Goal: Task Accomplishment & Management: Manage account settings

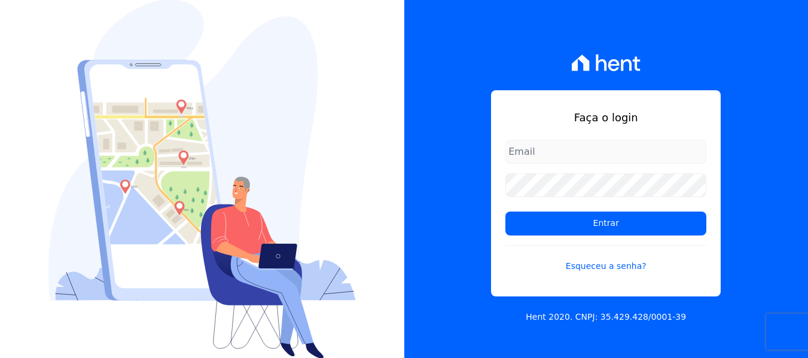
click at [555, 138] on div "Faça o login Entrar Esqueceu a senha?" at bounding box center [606, 193] width 230 height 206
click at [558, 146] on input "email" at bounding box center [605, 152] width 201 height 24
type input "[EMAIL_ADDRESS][DOMAIN_NAME]"
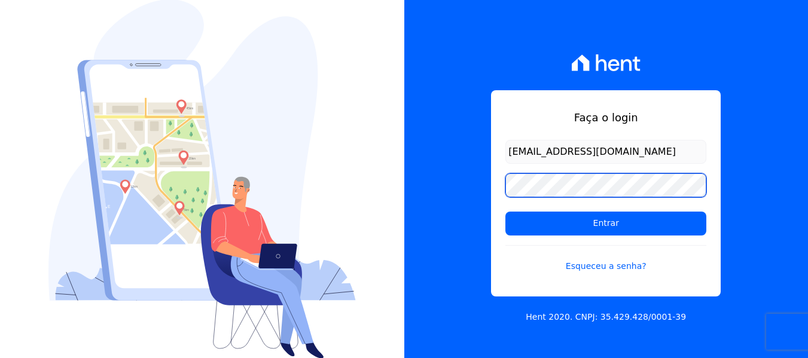
click at [505, 212] on input "Entrar" at bounding box center [605, 224] width 201 height 24
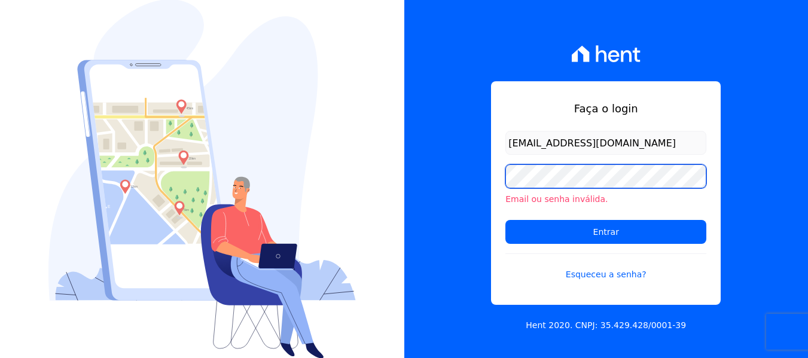
click at [505, 220] on input "Entrar" at bounding box center [605, 232] width 201 height 24
drag, startPoint x: 602, startPoint y: 267, endPoint x: 627, endPoint y: 253, distance: 28.6
click at [602, 267] on link "Esqueceu a senha?" at bounding box center [605, 267] width 201 height 28
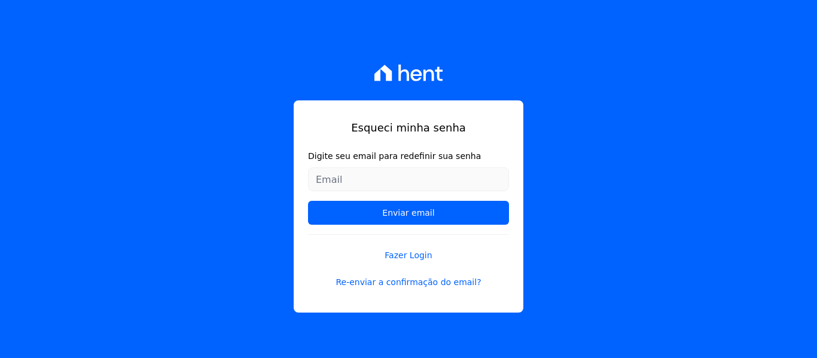
click at [419, 179] on input "Digite seu email para redefinir sua senha" at bounding box center [408, 179] width 201 height 24
type input "[EMAIL_ADDRESS][DOMAIN_NAME]"
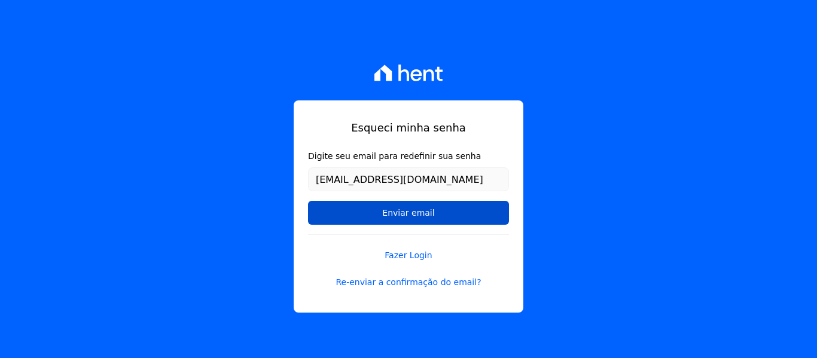
click at [413, 207] on input "Enviar email" at bounding box center [408, 213] width 201 height 24
click at [346, 209] on input "Enviar email" at bounding box center [408, 213] width 201 height 24
click at [465, 213] on input "Enviar email" at bounding box center [408, 213] width 201 height 24
click at [395, 210] on input "Enviar email" at bounding box center [408, 213] width 201 height 24
click at [451, 214] on input "Enviar email" at bounding box center [408, 213] width 201 height 24
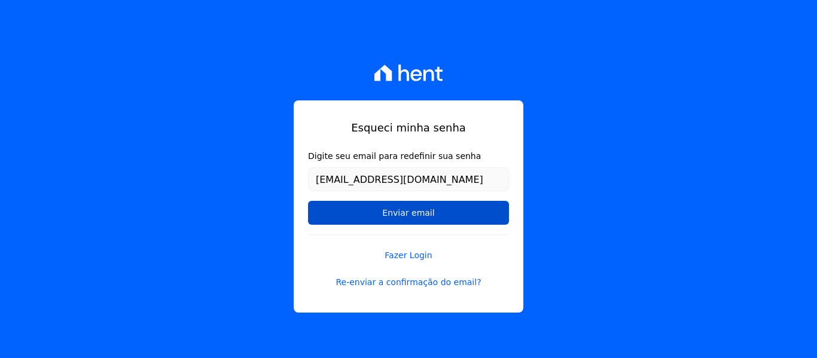
click at [414, 210] on input "Enviar email" at bounding box center [408, 213] width 201 height 24
click at [396, 219] on input "Enviar email" at bounding box center [408, 213] width 201 height 24
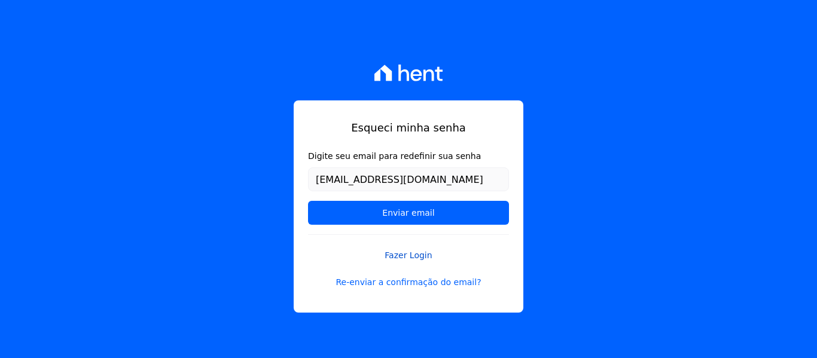
click at [418, 252] on link "Fazer Login" at bounding box center [408, 248] width 201 height 28
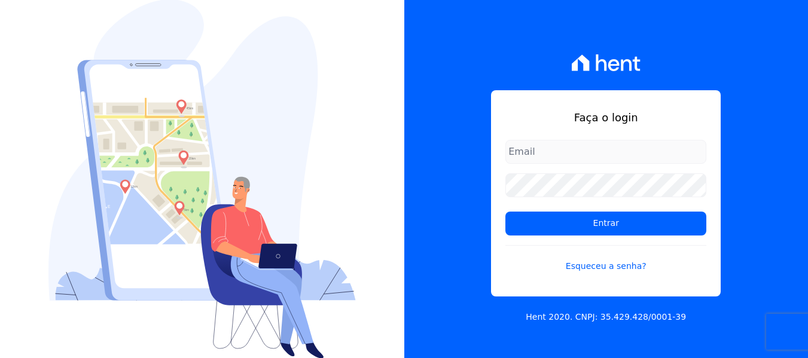
click at [562, 136] on div "Faça o login Entrar Esqueceu a senha?" at bounding box center [606, 193] width 230 height 206
click at [565, 155] on input "email" at bounding box center [605, 152] width 201 height 24
type input "[EMAIL_ADDRESS][DOMAIN_NAME]"
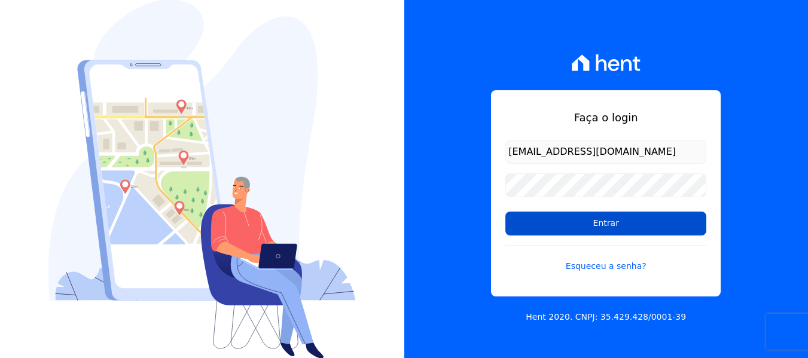
click at [575, 224] on input "Entrar" at bounding box center [605, 224] width 201 height 24
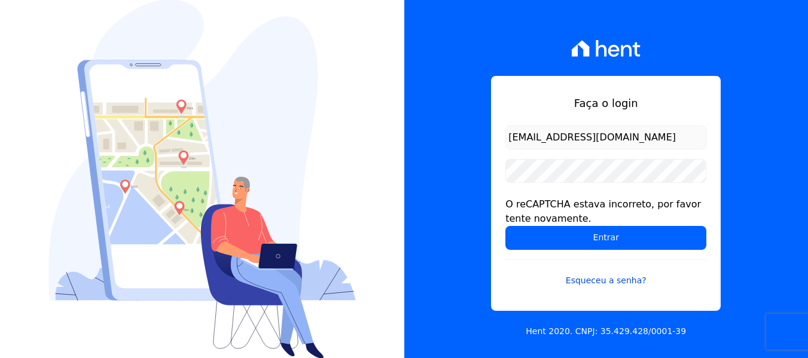
click at [597, 281] on link "Esqueceu a senha?" at bounding box center [605, 273] width 201 height 28
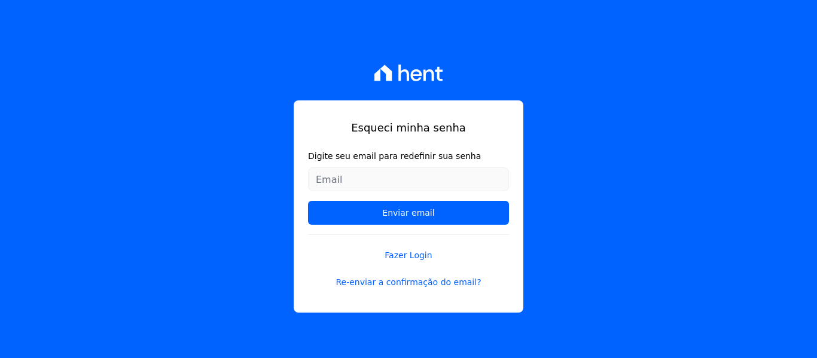
click at [392, 176] on input "Digite seu email para redefinir sua senha" at bounding box center [408, 179] width 201 height 24
type input "[EMAIL_ADDRESS][DOMAIN_NAME]"
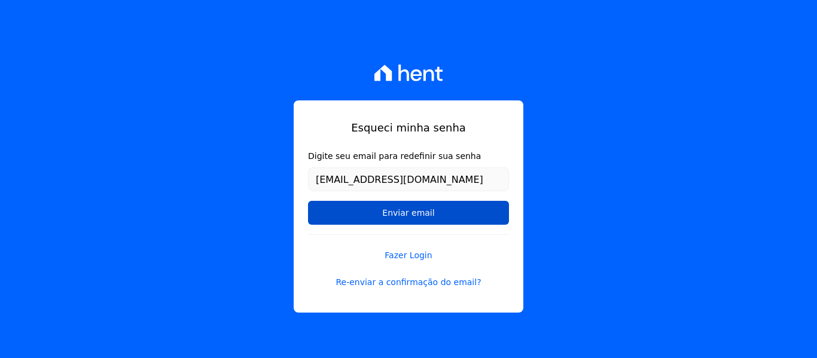
click at [363, 206] on input "Enviar email" at bounding box center [408, 213] width 201 height 24
click at [401, 224] on input "Enviar email" at bounding box center [408, 213] width 201 height 24
click at [350, 218] on input "Enviar email" at bounding box center [408, 213] width 201 height 24
click at [384, 213] on input "Enviar email" at bounding box center [408, 213] width 201 height 24
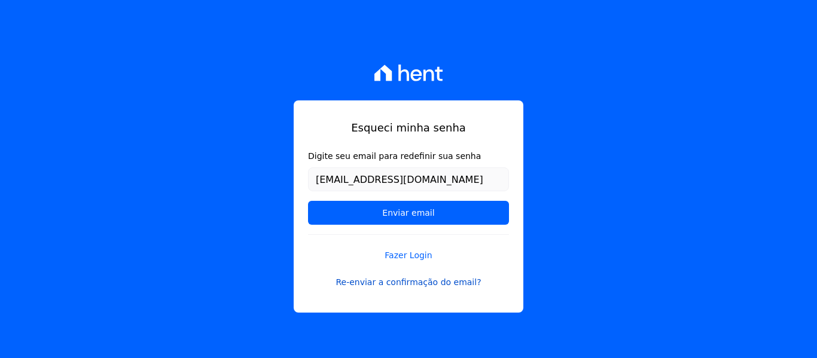
click at [410, 283] on link "Re-enviar a confirmação do email?" at bounding box center [408, 282] width 201 height 13
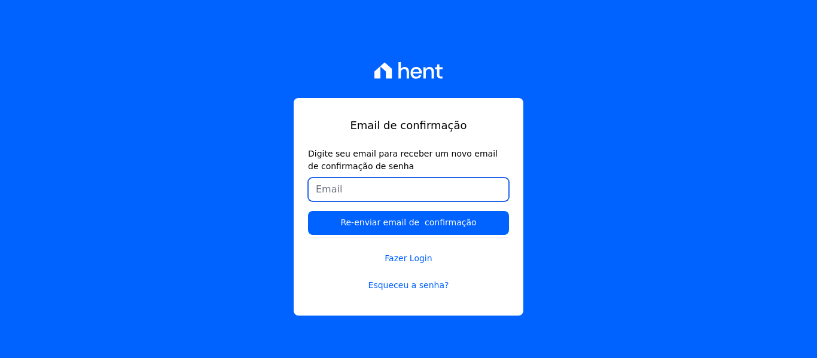
click at [377, 182] on input "Digite seu email para receber um novo email de confirmação de senha" at bounding box center [408, 190] width 201 height 24
type input "[EMAIL_ADDRESS][DOMAIN_NAME]"
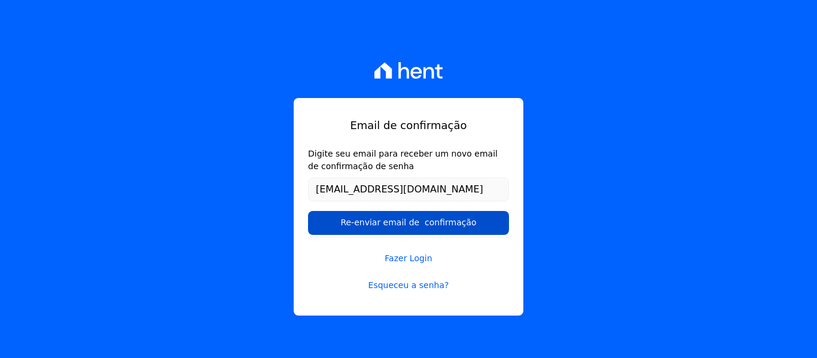
click at [442, 221] on input "Re-enviar email de confirmação" at bounding box center [408, 223] width 201 height 24
click at [438, 224] on input "Re-enviar email de confirmação" at bounding box center [408, 223] width 201 height 24
click at [446, 227] on input "Re-enviar email de confirmação" at bounding box center [408, 223] width 201 height 24
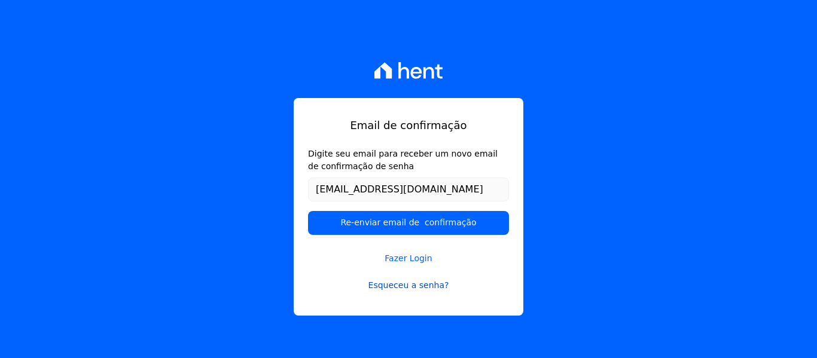
click at [421, 289] on link "Esqueceu a senha?" at bounding box center [408, 285] width 201 height 13
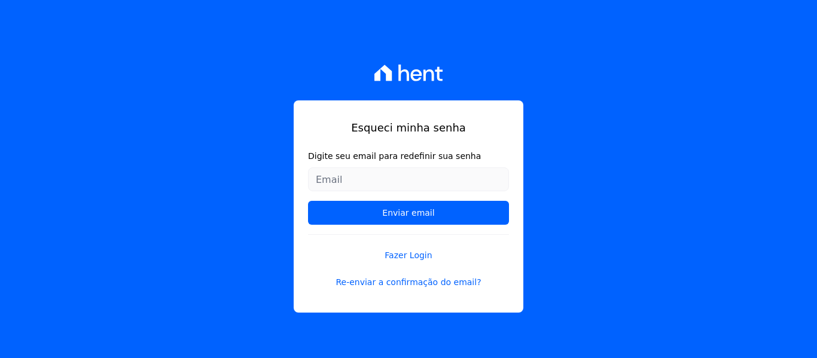
click at [380, 178] on input "Digite seu email para redefinir sua senha" at bounding box center [408, 179] width 201 height 24
type input "[EMAIL_ADDRESS][DOMAIN_NAME]"
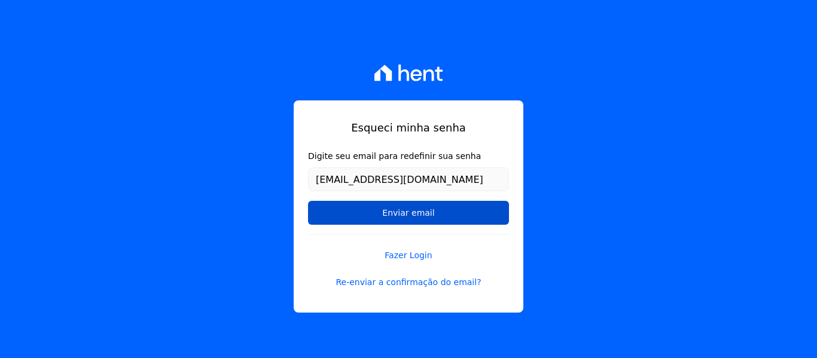
click at [406, 208] on input "Enviar email" at bounding box center [408, 213] width 201 height 24
click at [423, 215] on input "Enviar email" at bounding box center [408, 213] width 201 height 24
click at [429, 206] on input "Enviar email" at bounding box center [408, 213] width 201 height 24
